Goal: Book appointment/travel/reservation

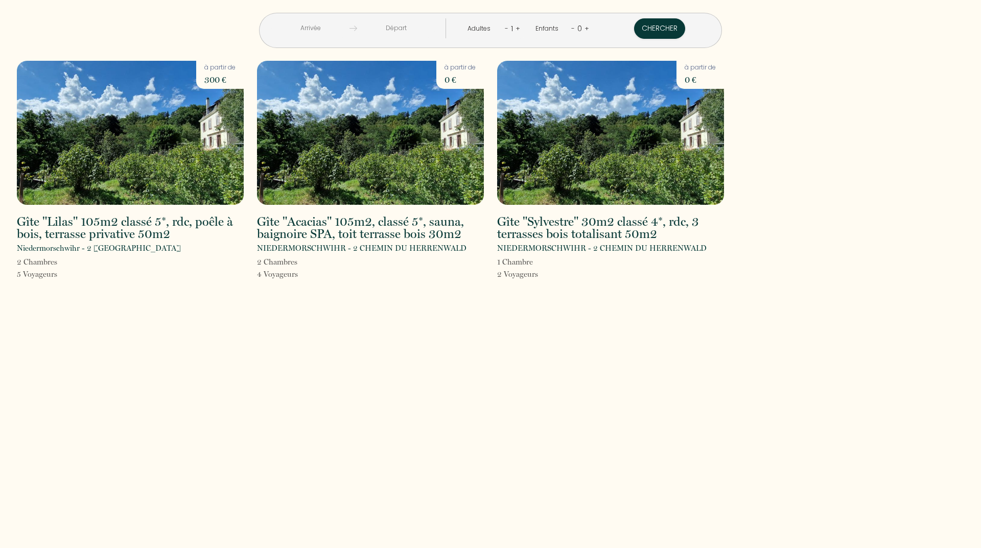
click at [517, 29] on div "Adultes - 1 +" at bounding box center [493, 28] width 68 height 20
click at [515, 27] on link "+" at bounding box center [517, 28] width 5 height 10
click at [516, 27] on link "+" at bounding box center [518, 28] width 5 height 10
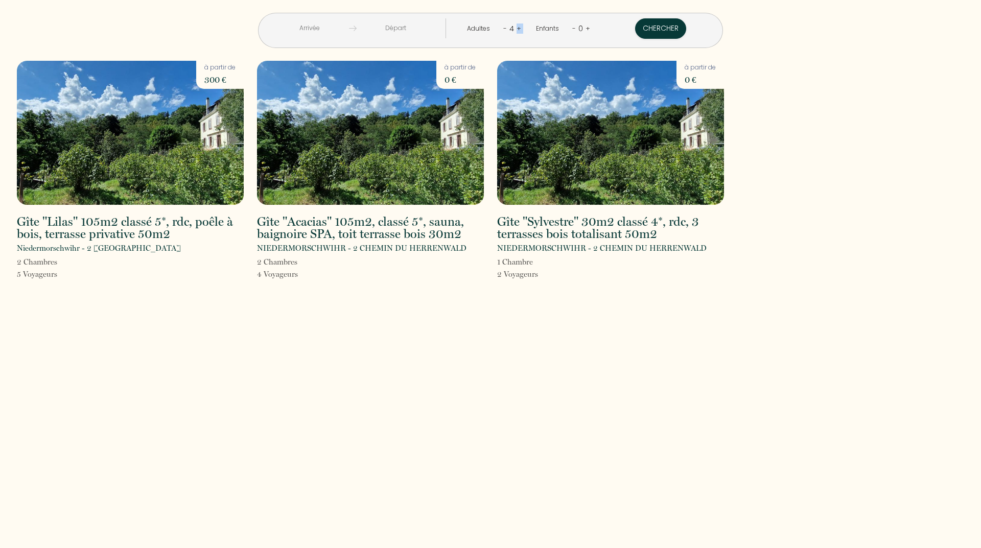
click at [516, 27] on link "+" at bounding box center [518, 28] width 5 height 10
click at [516, 26] on link "+" at bounding box center [518, 28] width 5 height 10
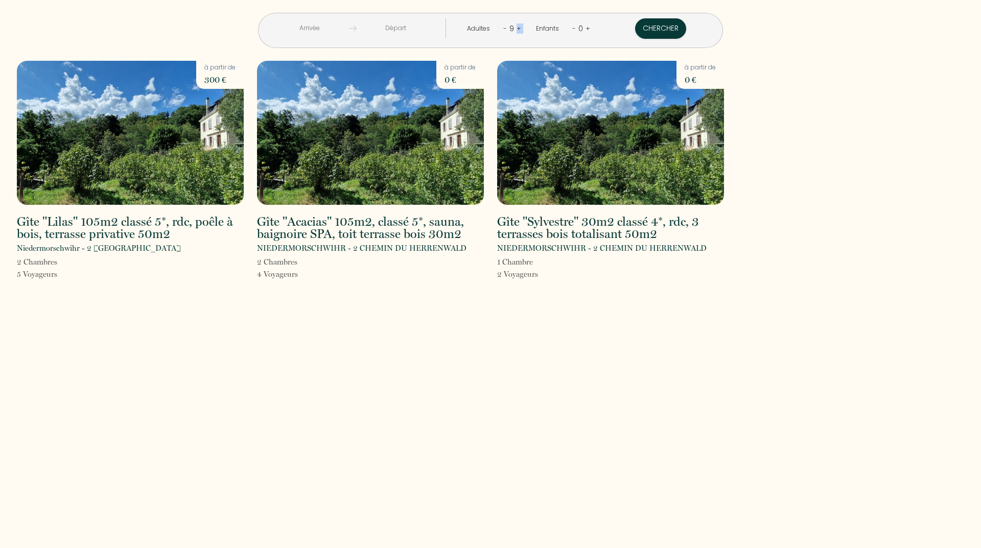
click at [516, 26] on link "+" at bounding box center [518, 28] width 5 height 10
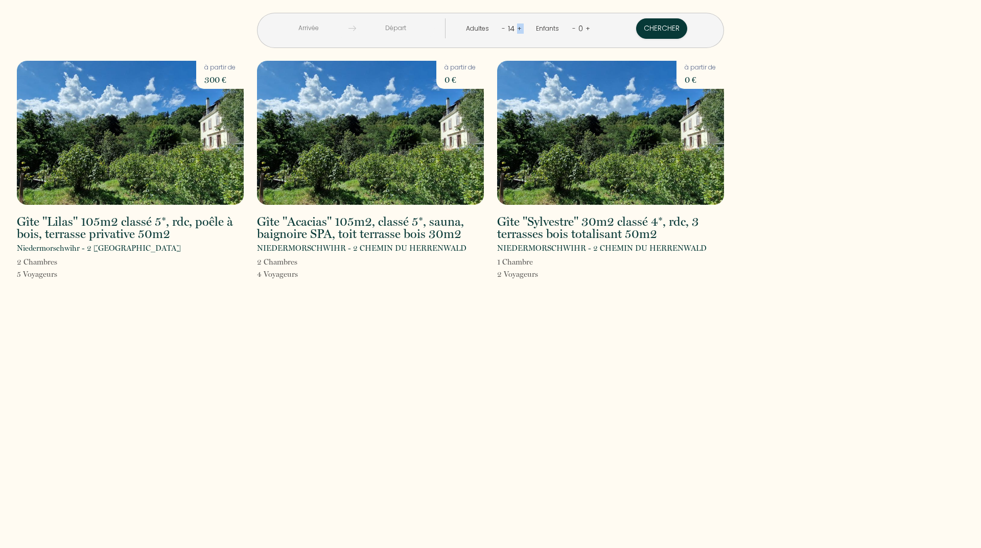
click at [517, 26] on link "+" at bounding box center [519, 28] width 5 height 10
click at [513, 26] on div "15" at bounding box center [511, 28] width 12 height 16
click at [513, 26] on div "16" at bounding box center [511, 28] width 12 height 16
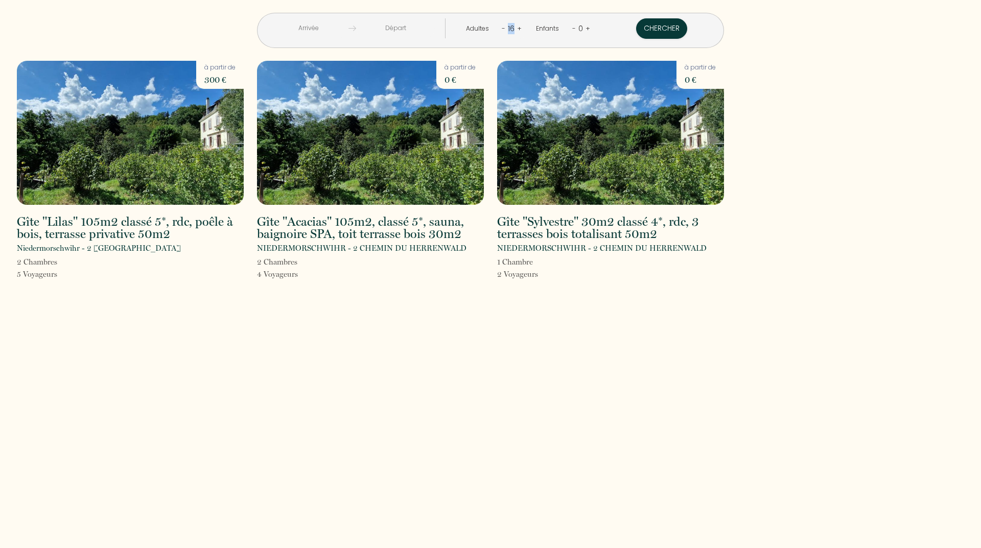
click at [513, 26] on div "16" at bounding box center [511, 28] width 12 height 16
click at [517, 31] on link "+" at bounding box center [519, 28] width 5 height 10
click at [516, 31] on link "+" at bounding box center [518, 28] width 5 height 10
click at [517, 31] on link "+" at bounding box center [519, 28] width 5 height 10
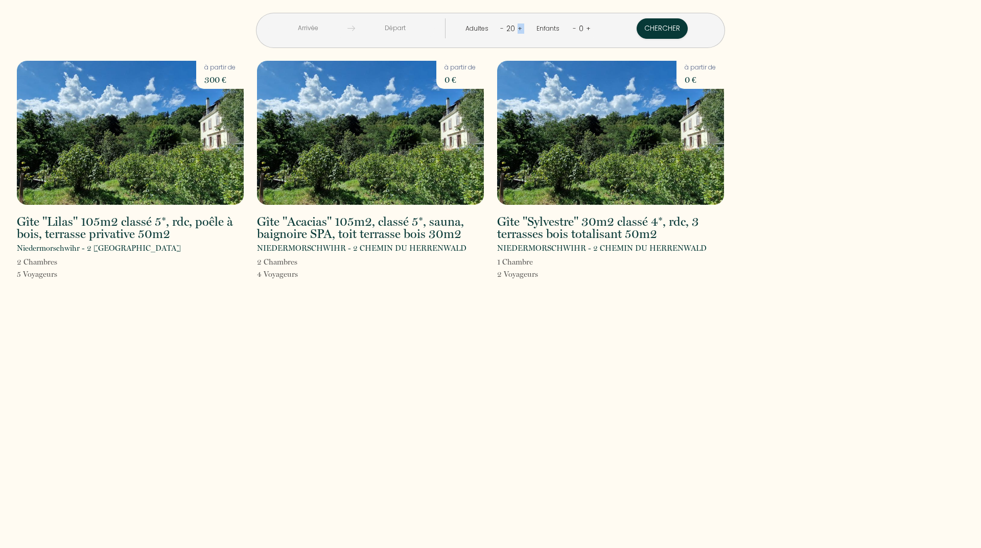
click at [517, 31] on link "+" at bounding box center [519, 28] width 5 height 10
click at [408, 375] on div "< [DATE] > Dim Lun Mar Mer Jeu Ven Sam 1 2 3 4 5 6 7 8 9 10 11 12 13 14 15 16 1…" at bounding box center [490, 274] width 981 height 548
click at [516, 29] on link "+" at bounding box center [518, 28] width 5 height 10
click at [517, 29] on link "+" at bounding box center [519, 28] width 5 height 10
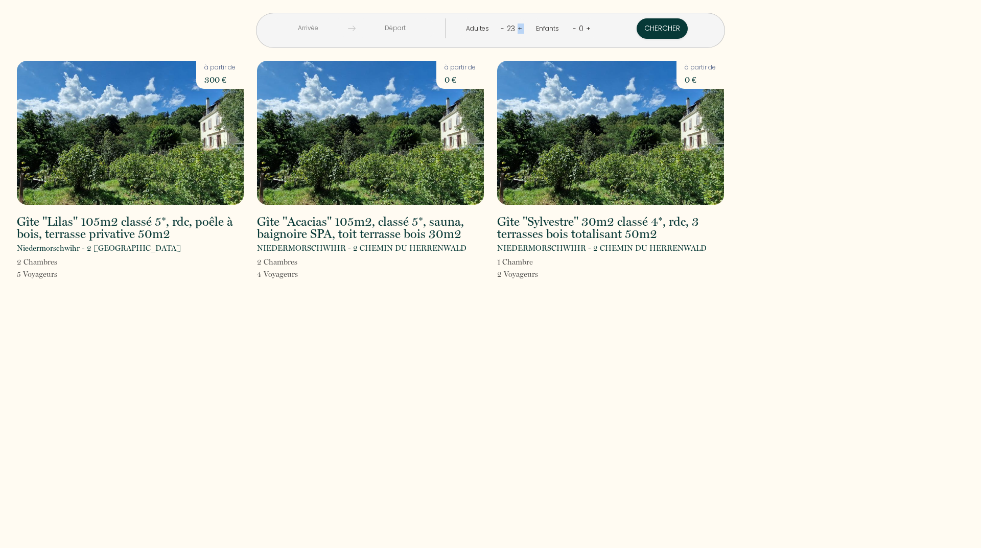
click at [517, 29] on link "+" at bounding box center [519, 28] width 5 height 10
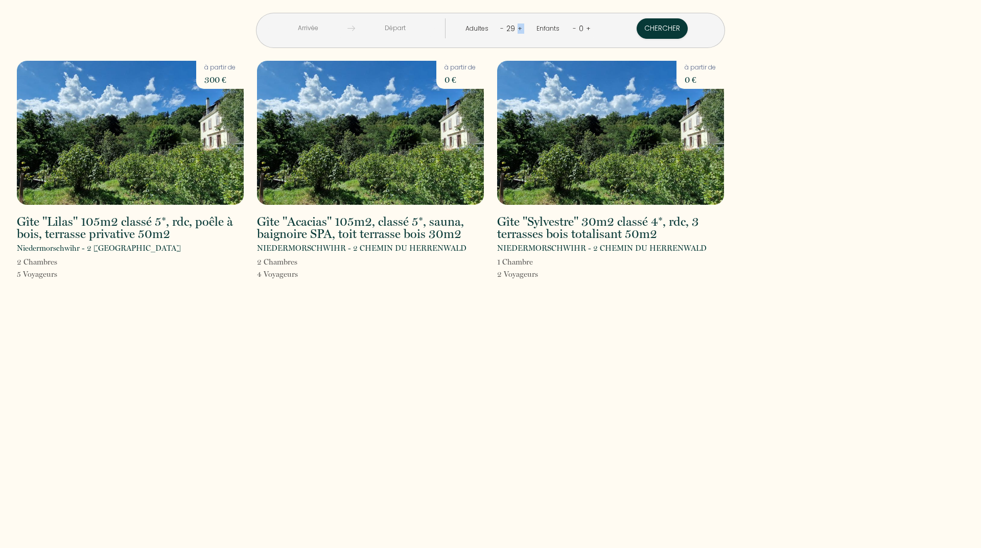
click at [517, 29] on link "+" at bounding box center [519, 28] width 5 height 10
click at [516, 29] on link "+" at bounding box center [518, 28] width 5 height 10
click at [517, 29] on link "+" at bounding box center [519, 28] width 5 height 10
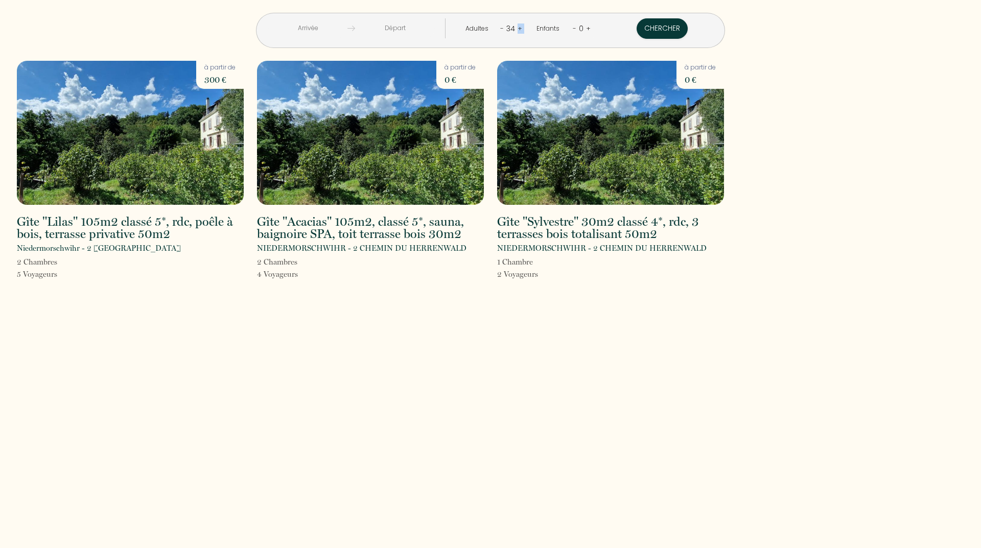
click at [517, 29] on link "+" at bounding box center [519, 28] width 5 height 10
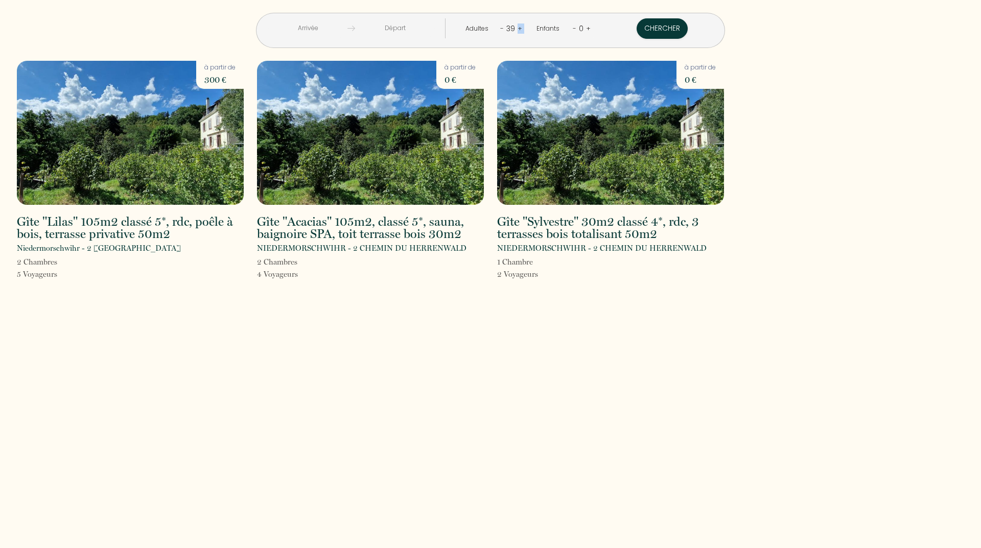
click at [517, 29] on link "+" at bounding box center [519, 28] width 5 height 10
click at [517, 28] on link "+" at bounding box center [519, 28] width 5 height 10
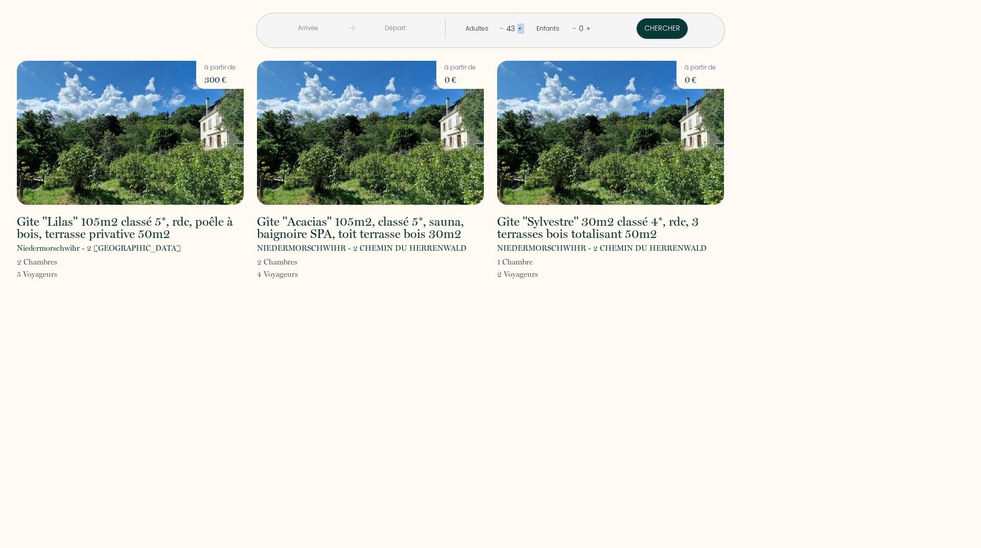
click at [517, 28] on link "+" at bounding box center [519, 28] width 5 height 10
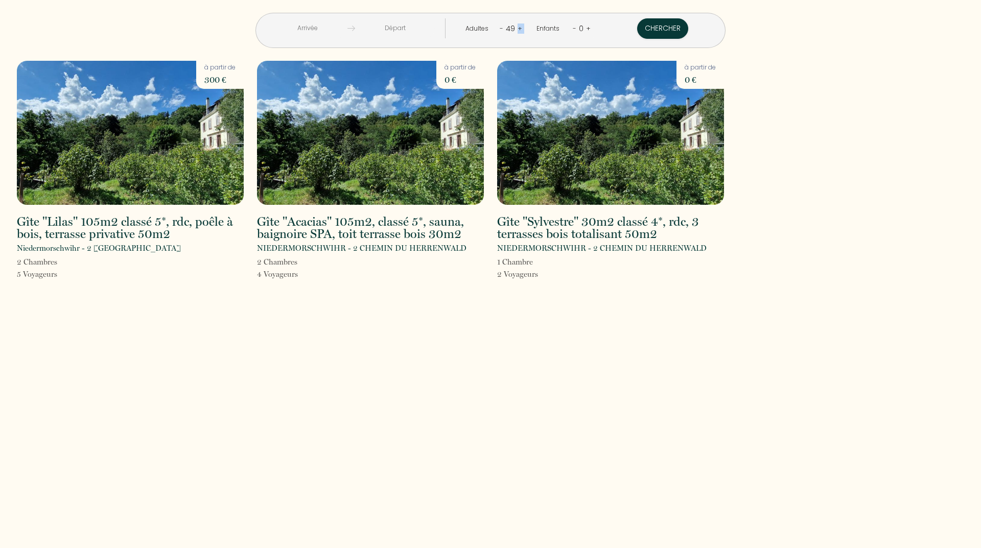
click at [517, 28] on link "+" at bounding box center [519, 28] width 5 height 10
click at [636, 25] on button "Chercher" at bounding box center [661, 28] width 51 height 20
